Goal: Task Accomplishment & Management: Use online tool/utility

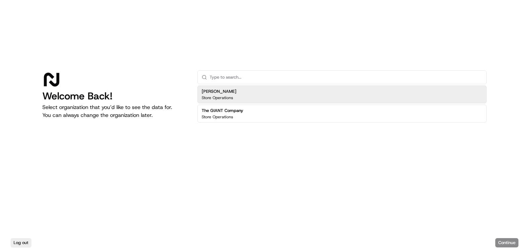
click at [293, 118] on div "The GIANT Company Store Operations" at bounding box center [341, 114] width 289 height 18
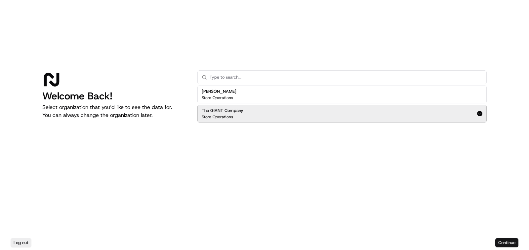
click at [513, 239] on button "Continue" at bounding box center [506, 242] width 23 height 9
